Goal: Information Seeking & Learning: Compare options

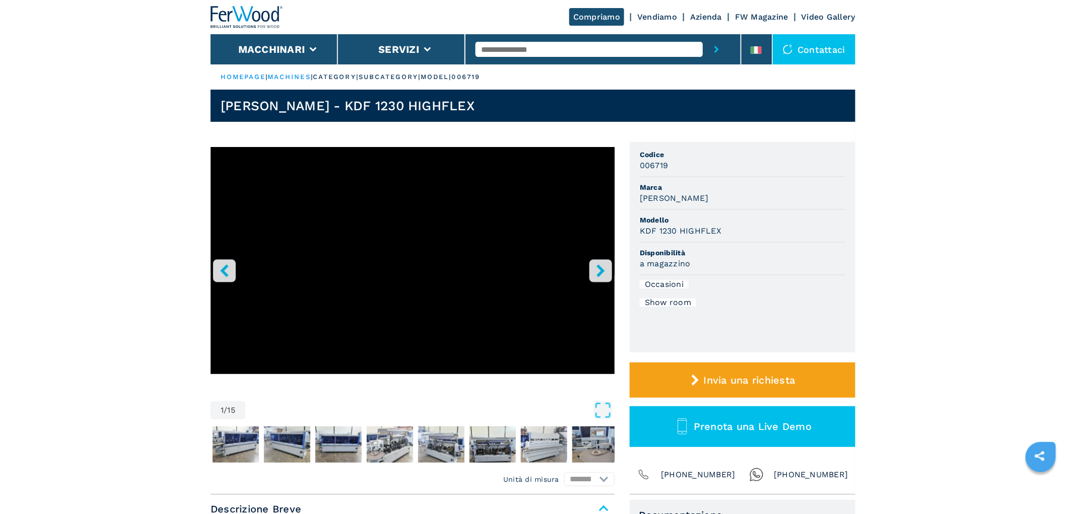
click at [607, 270] on button "right-button" at bounding box center [600, 270] width 23 height 23
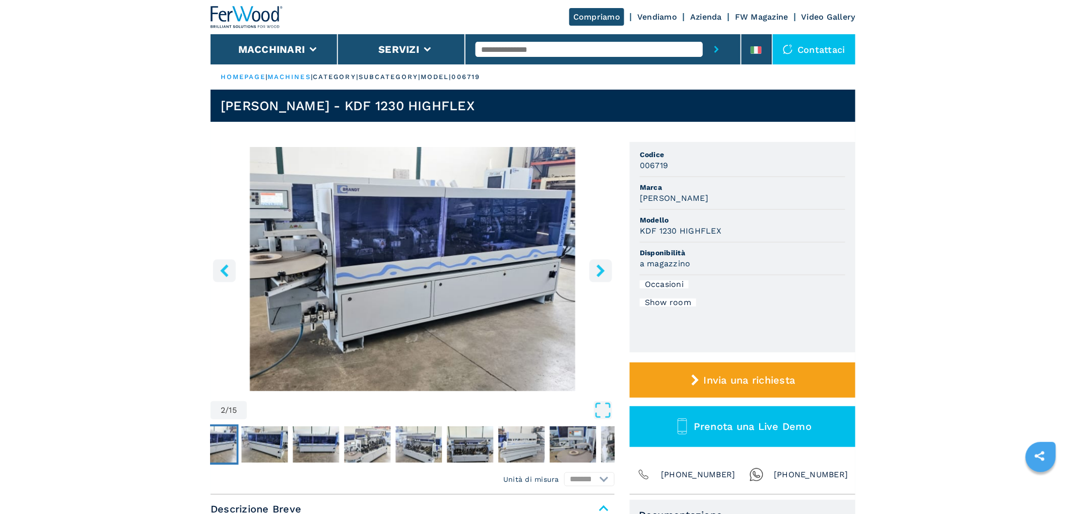
click at [607, 270] on button "right-button" at bounding box center [600, 270] width 23 height 23
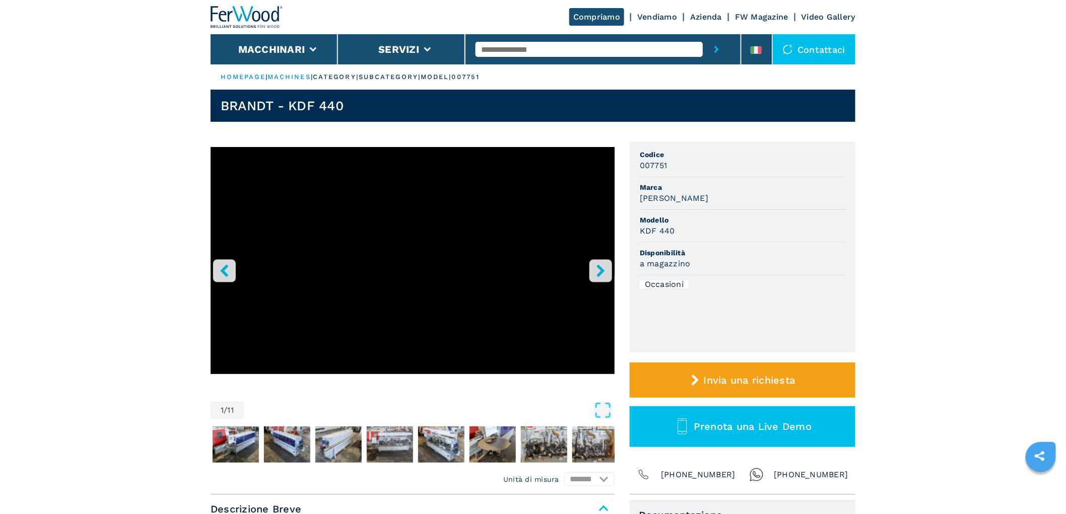
click at [593, 270] on button "right-button" at bounding box center [600, 270] width 23 height 23
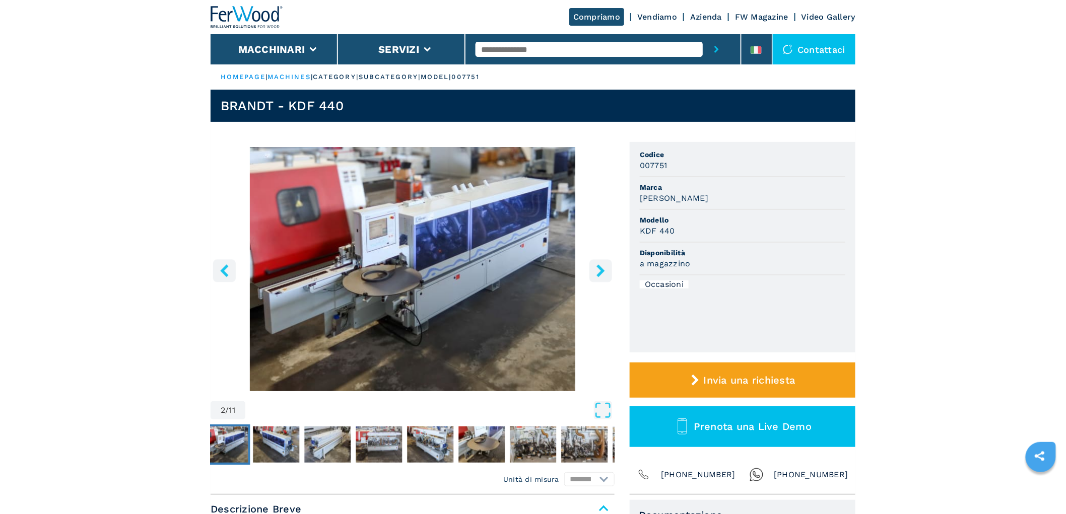
click at [593, 270] on button "right-button" at bounding box center [600, 270] width 23 height 23
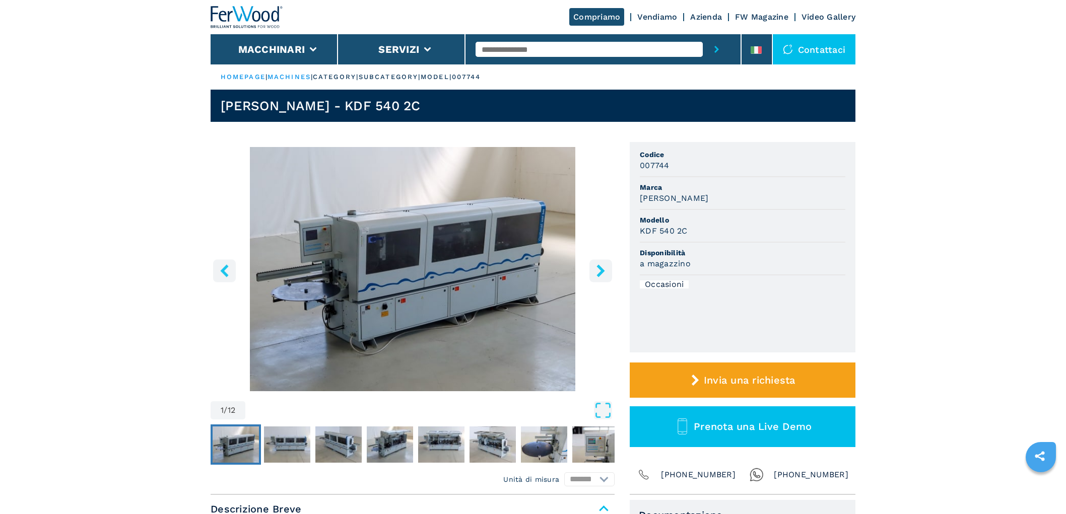
click at [597, 263] on button "right-button" at bounding box center [600, 270] width 23 height 23
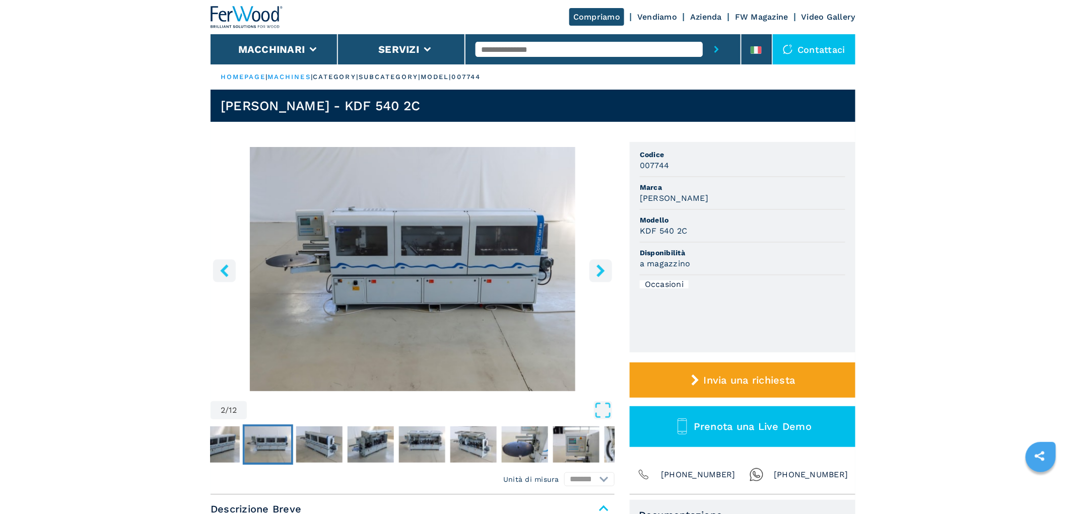
drag, startPoint x: 0, startPoint y: 0, endPoint x: 599, endPoint y: 266, distance: 655.6
click at [599, 266] on button "right-button" at bounding box center [600, 270] width 23 height 23
click at [599, 266] on icon "right-button" at bounding box center [600, 270] width 8 height 13
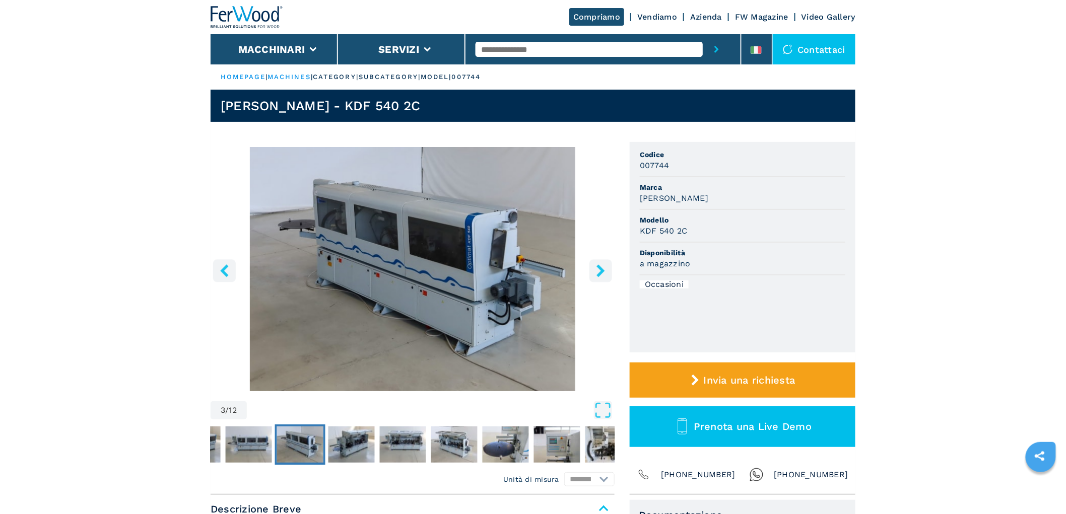
click at [600, 267] on icon "right-button" at bounding box center [600, 270] width 8 height 13
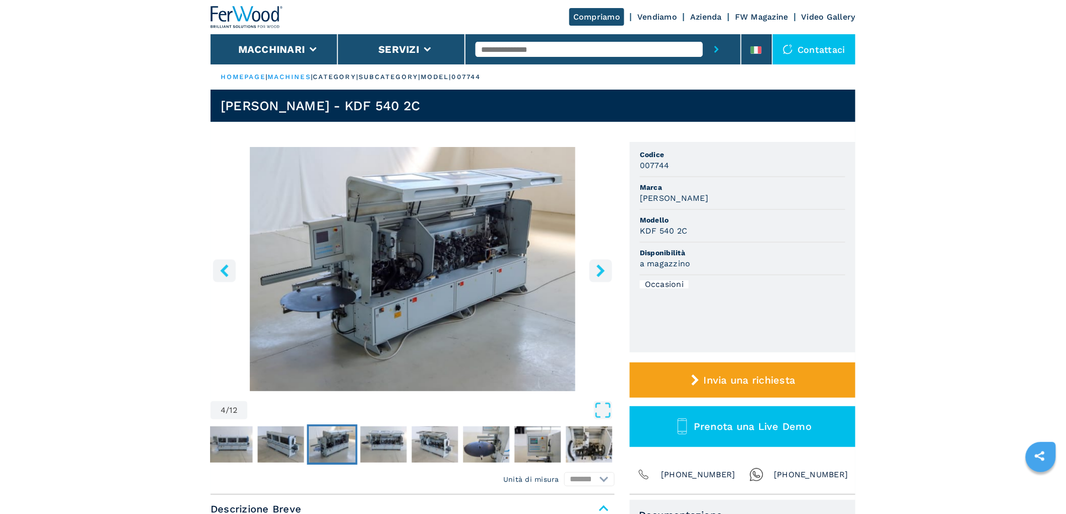
click at [600, 267] on icon "right-button" at bounding box center [600, 270] width 8 height 13
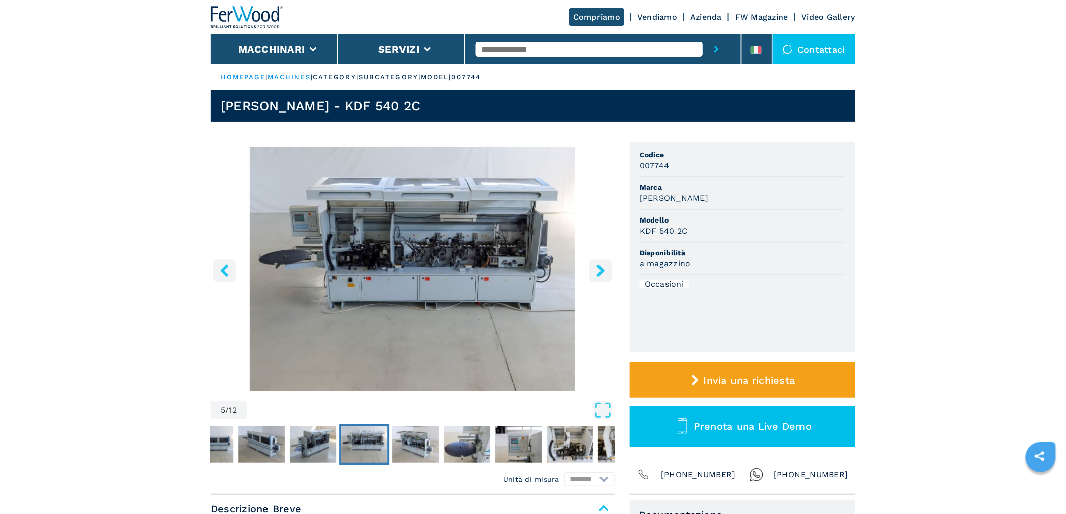
click at [600, 267] on icon "right-button" at bounding box center [600, 270] width 8 height 13
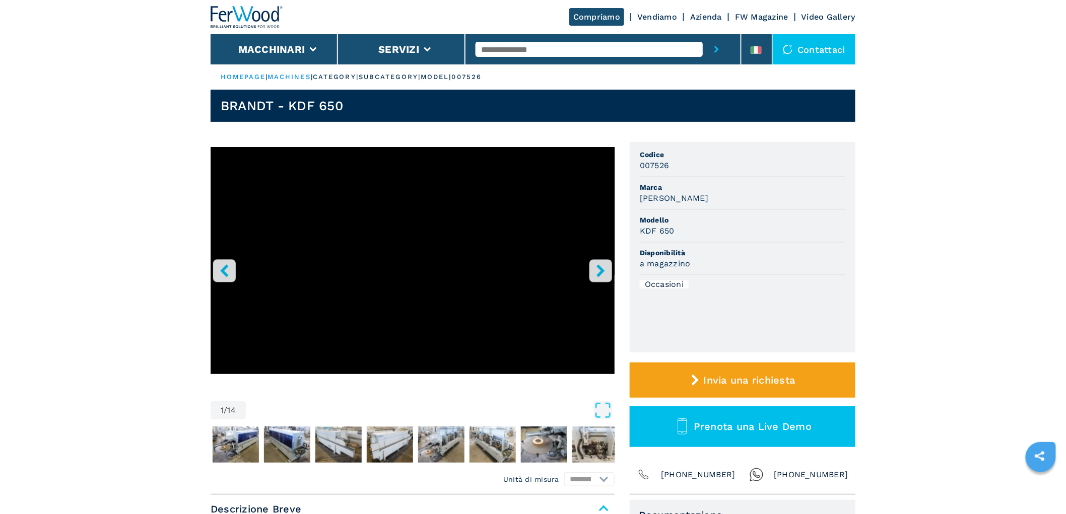
click at [606, 269] on icon "right-button" at bounding box center [600, 270] width 13 height 13
